Goal: Task Accomplishment & Management: Manage account settings

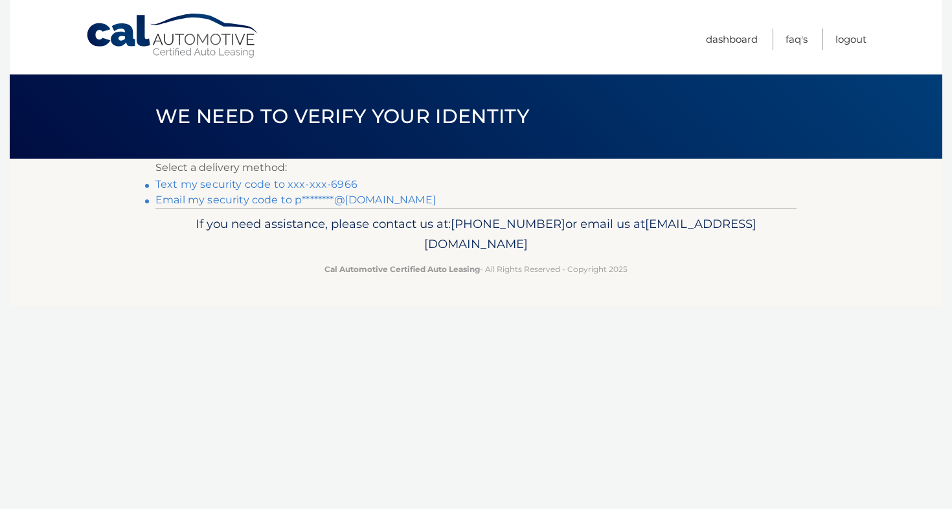
click at [244, 183] on link "Text my security code to xxx-xxx-6966" at bounding box center [256, 184] width 202 height 12
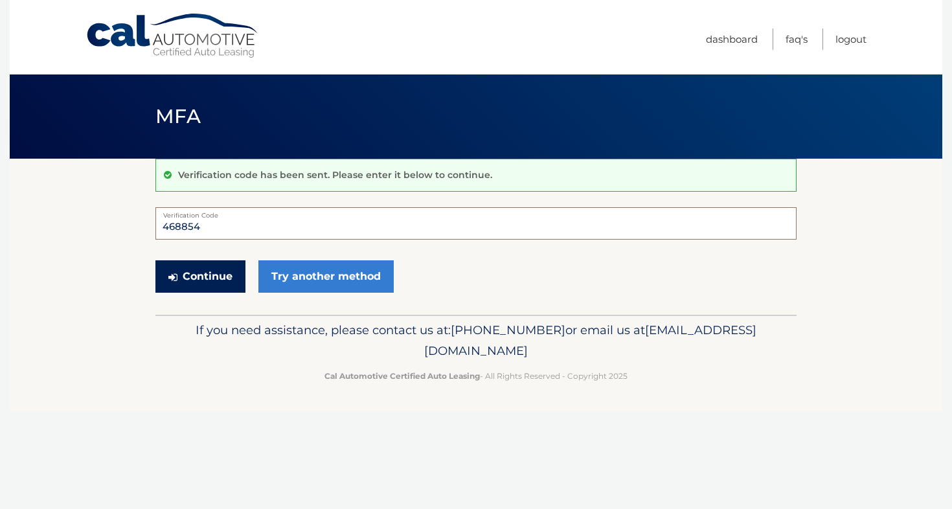
type input "468854"
click at [212, 269] on button "Continue" at bounding box center [200, 276] width 90 height 32
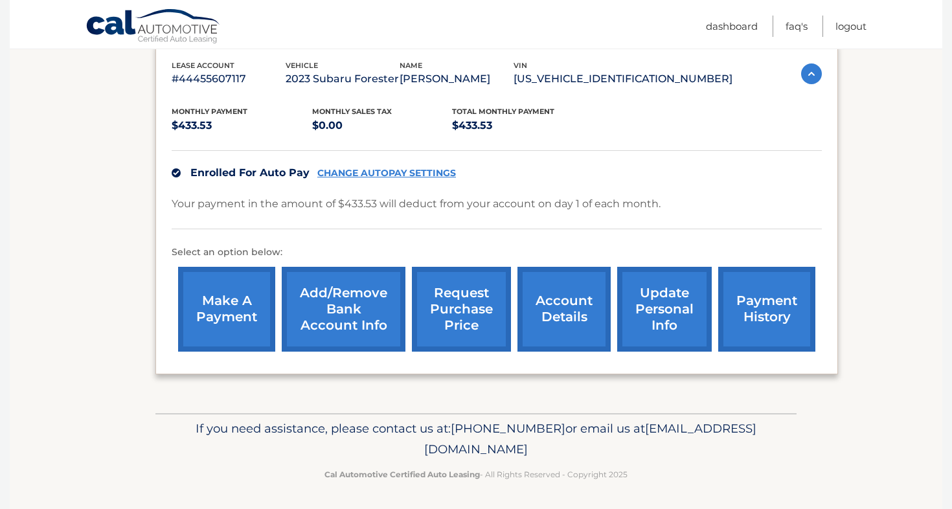
scroll to position [224, 0]
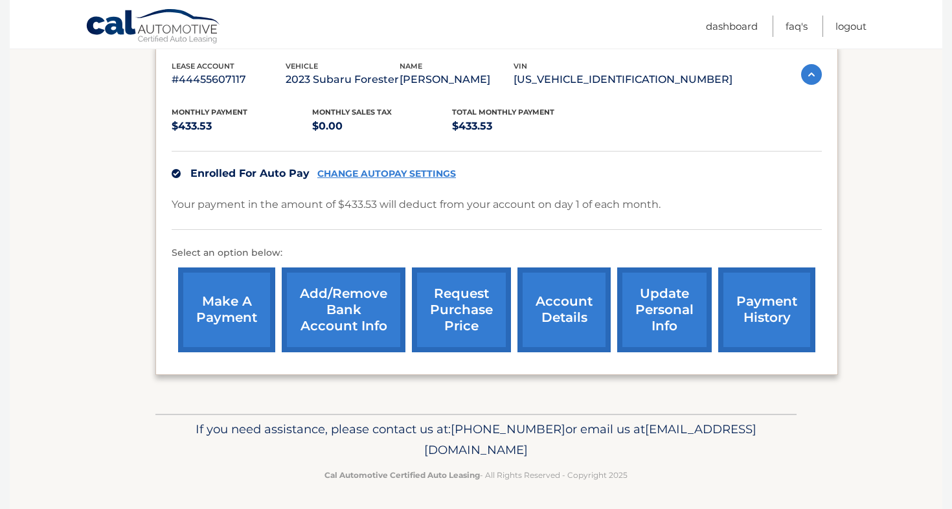
click at [567, 317] on link "account details" at bounding box center [564, 310] width 93 height 85
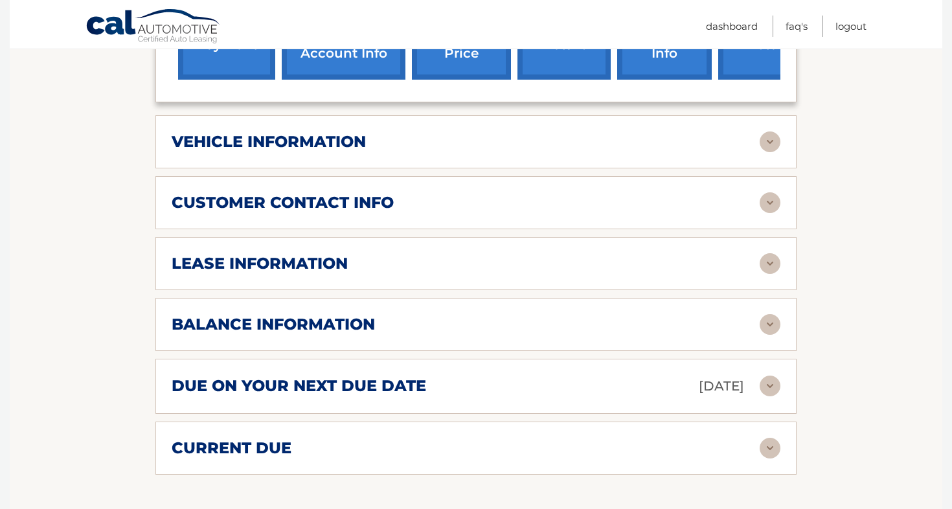
scroll to position [553, 0]
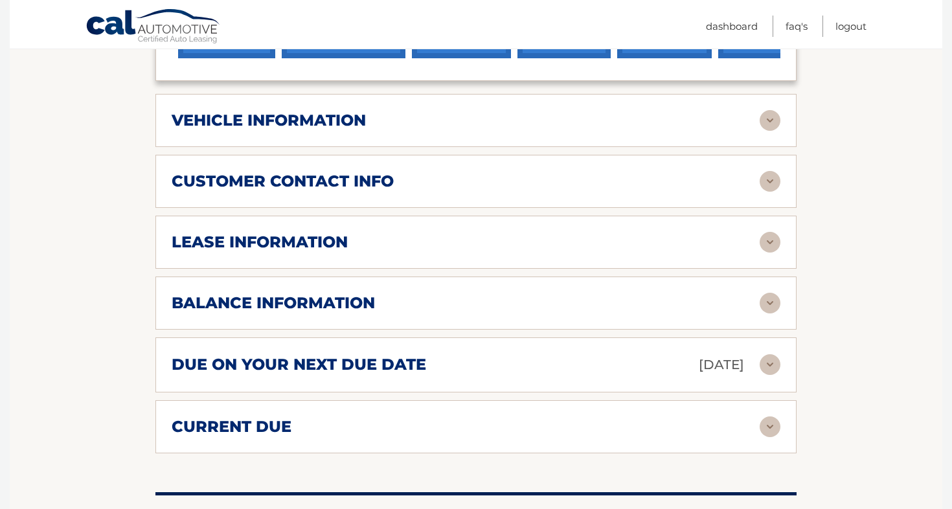
click at [333, 293] on h2 "balance information" at bounding box center [273, 302] width 203 height 19
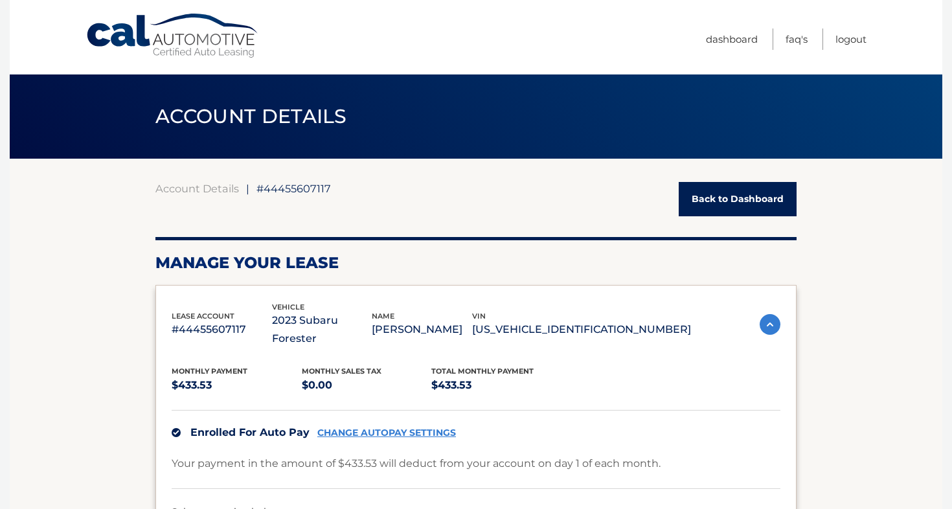
scroll to position [0, 0]
click at [851, 38] on link "Logout" at bounding box center [851, 39] width 31 height 21
